Goal: Task Accomplishment & Management: Use online tool/utility

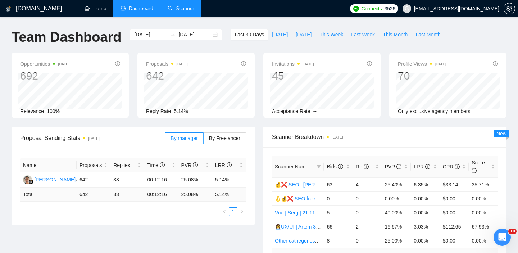
click at [174, 10] on link "Scanner" at bounding box center [180, 8] width 27 height 6
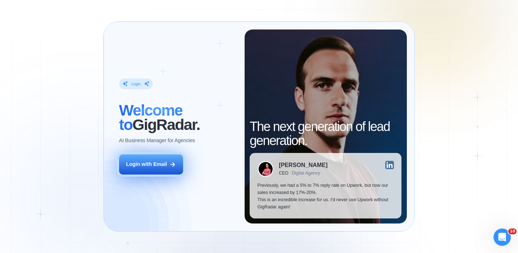
click at [160, 163] on div "Login with Email" at bounding box center [146, 164] width 41 height 7
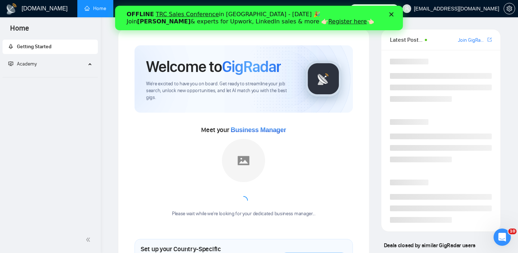
click at [394, 14] on div "Закрити" at bounding box center [392, 14] width 7 height 4
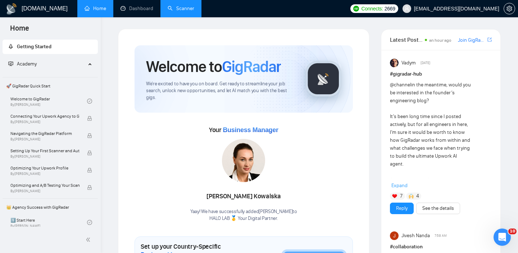
click at [178, 8] on link "Scanner" at bounding box center [180, 8] width 27 height 6
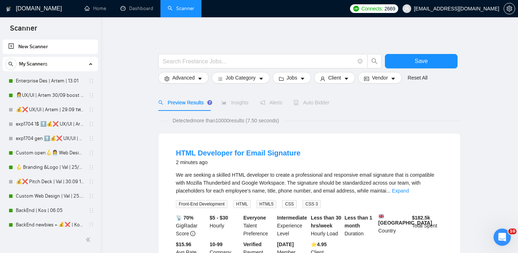
click at [315, 97] on div "Auto Bidder" at bounding box center [311, 102] width 36 height 17
click at [318, 98] on div "Auto Bidder" at bounding box center [311, 102] width 36 height 17
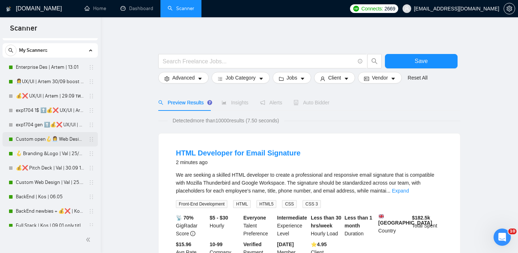
scroll to position [16, 0]
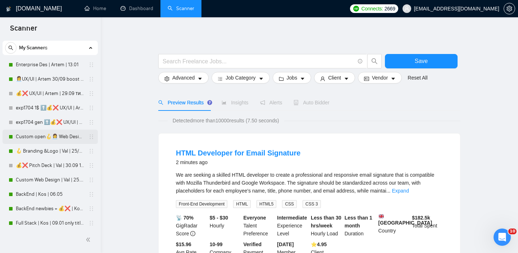
click at [58, 140] on link "Custom open🪝👩‍💼 Web Design | Artem25/09 other start" at bounding box center [50, 136] width 68 height 14
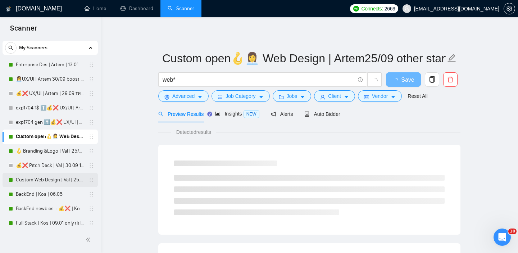
click at [46, 183] on link "Custom Web Design | Val | 25.09 filters changed" at bounding box center [50, 180] width 68 height 14
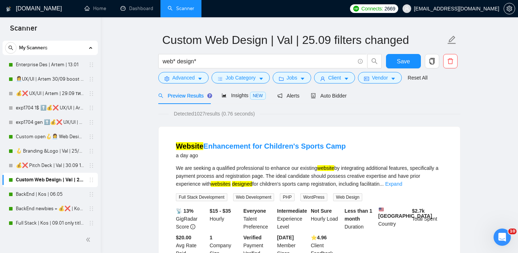
scroll to position [19, 0]
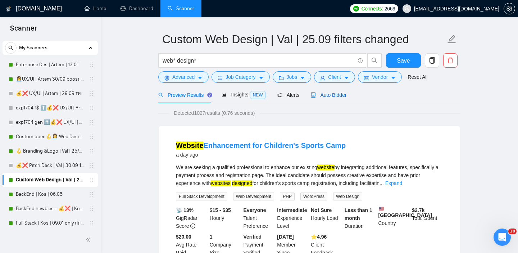
click at [328, 94] on span "Auto Bidder" at bounding box center [329, 95] width 36 height 6
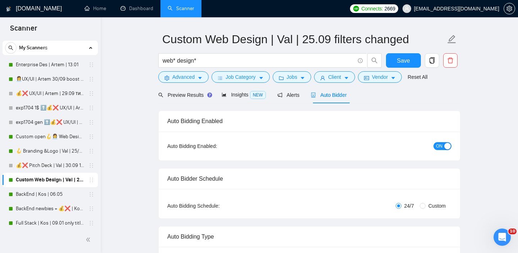
click at [445, 146] on div "button" at bounding box center [447, 146] width 6 height 6
click at [406, 59] on span "Save" at bounding box center [402, 60] width 13 height 9
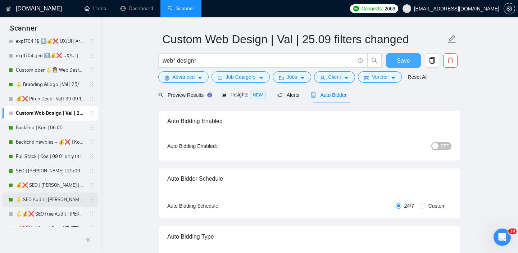
scroll to position [99, 0]
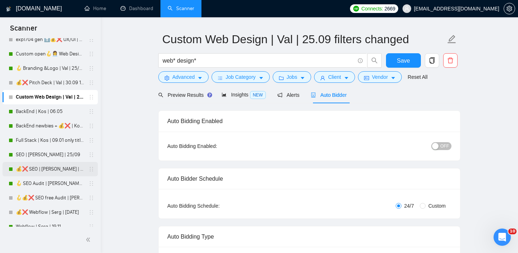
click at [57, 167] on link "💰❌ SEO | [PERSON_NAME] | 20.11" at bounding box center [50, 169] width 68 height 14
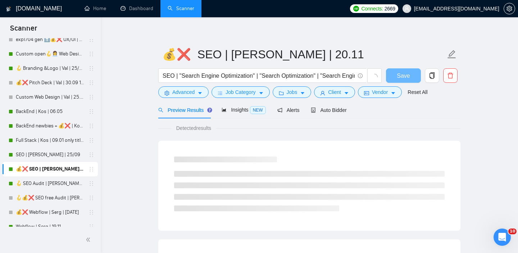
scroll to position [19, 0]
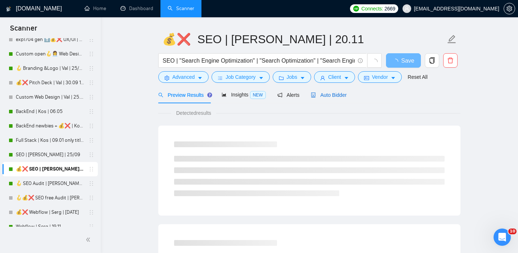
click at [338, 96] on span "Auto Bidder" at bounding box center [329, 95] width 36 height 6
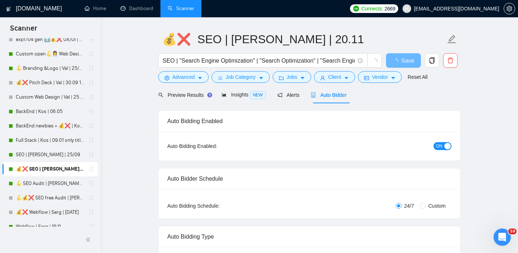
click at [442, 144] on button "ON" at bounding box center [442, 146] width 18 height 8
click at [408, 61] on span "Save" at bounding box center [402, 60] width 13 height 9
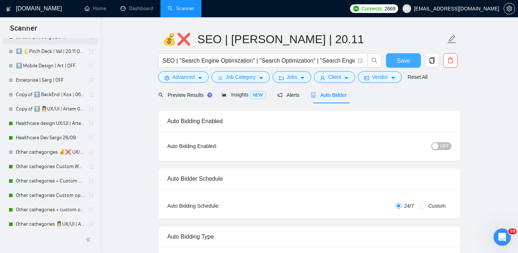
scroll to position [379, 0]
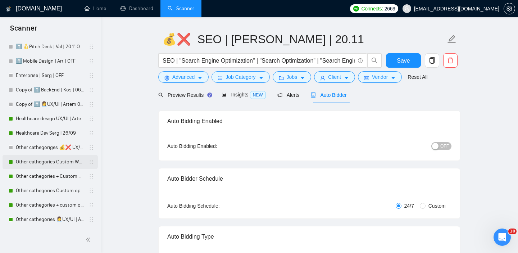
click at [58, 161] on link "Other cathegories Custom Web Design | Val | 11.09 filters changed" at bounding box center [50, 162] width 68 height 14
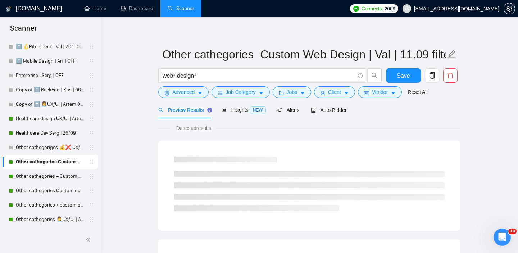
scroll to position [19, 0]
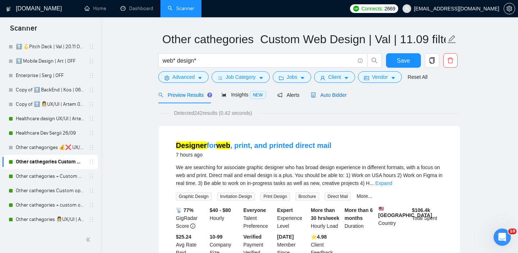
click at [335, 93] on span "Auto Bidder" at bounding box center [329, 95] width 36 height 6
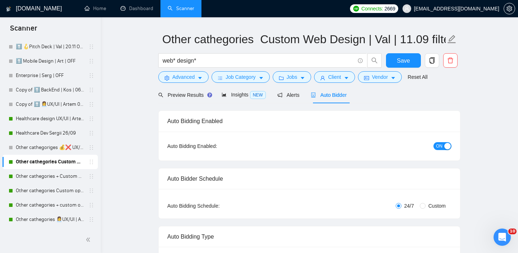
click at [439, 144] on span "ON" at bounding box center [439, 146] width 6 height 8
click at [408, 64] on span "Save" at bounding box center [402, 60] width 13 height 9
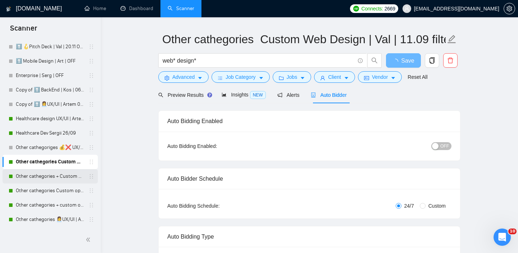
click at [50, 180] on link "Other cathegories + Custom open🪝 Branding &Logo | Val | 15/05 added other end" at bounding box center [50, 176] width 68 height 14
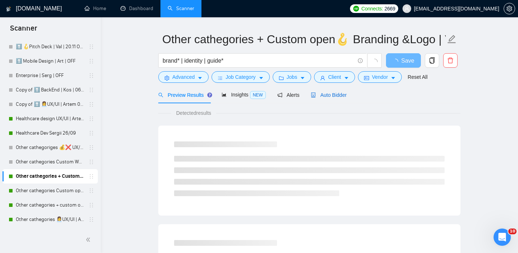
click at [333, 93] on span "Auto Bidder" at bounding box center [329, 95] width 36 height 6
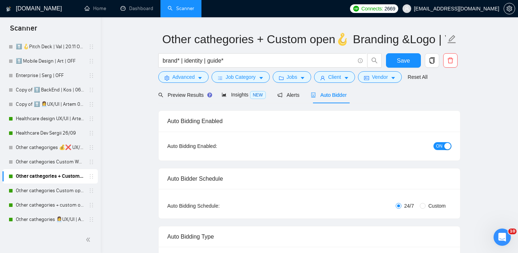
click at [438, 146] on span "ON" at bounding box center [439, 146] width 6 height 8
click at [403, 63] on span "Save" at bounding box center [402, 60] width 13 height 9
click at [52, 195] on link "Other cathegories Custom open🪝👩‍💼 Web Design | Artem 11/09 other start" at bounding box center [50, 190] width 68 height 14
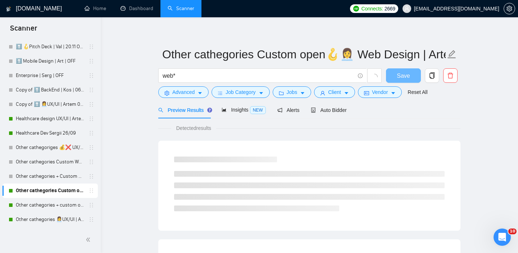
scroll to position [19, 0]
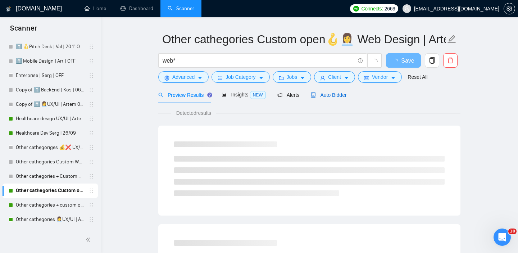
click at [334, 91] on div "Auto Bidder" at bounding box center [329, 95] width 36 height 8
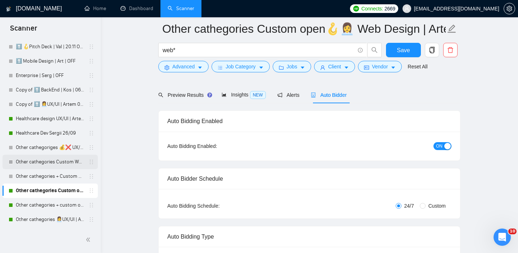
scroll to position [75, 0]
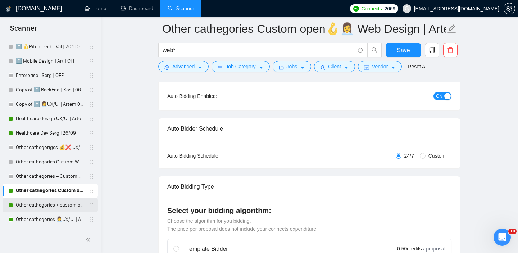
click at [43, 211] on link "Other cathegories + custom open 💰❌ Pitch Deck | Val | 12.06 16% view" at bounding box center [50, 205] width 68 height 14
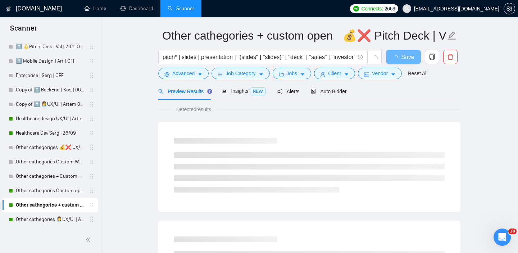
scroll to position [29, 0]
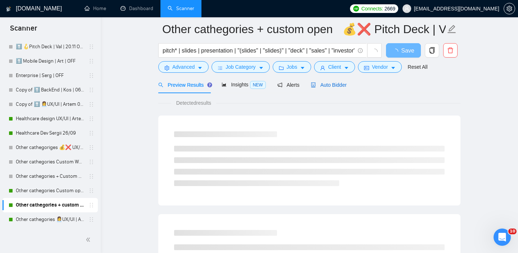
click at [339, 86] on span "Auto Bidder" at bounding box center [329, 85] width 36 height 6
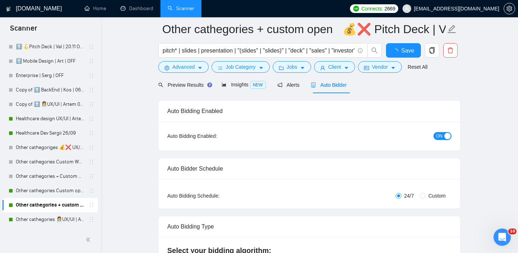
click at [442, 137] on button "ON" at bounding box center [442, 136] width 18 height 8
click at [403, 45] on button "Save" at bounding box center [403, 50] width 35 height 14
